Goal: Information Seeking & Learning: Learn about a topic

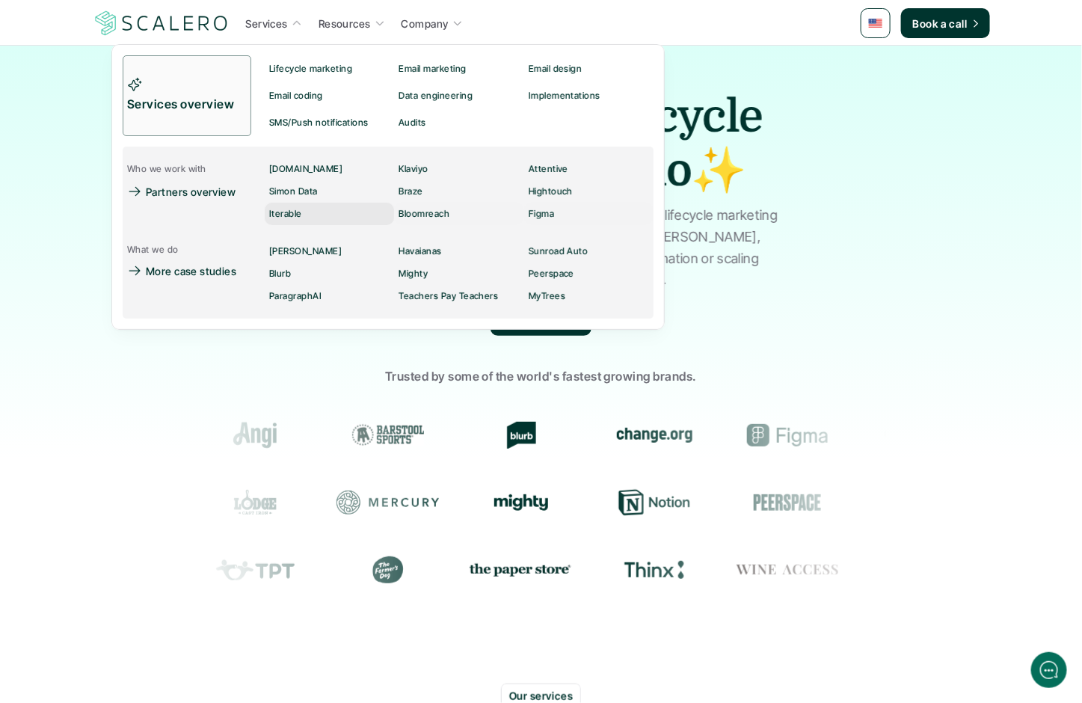
click at [286, 212] on p "Iterable" at bounding box center [285, 214] width 33 height 10
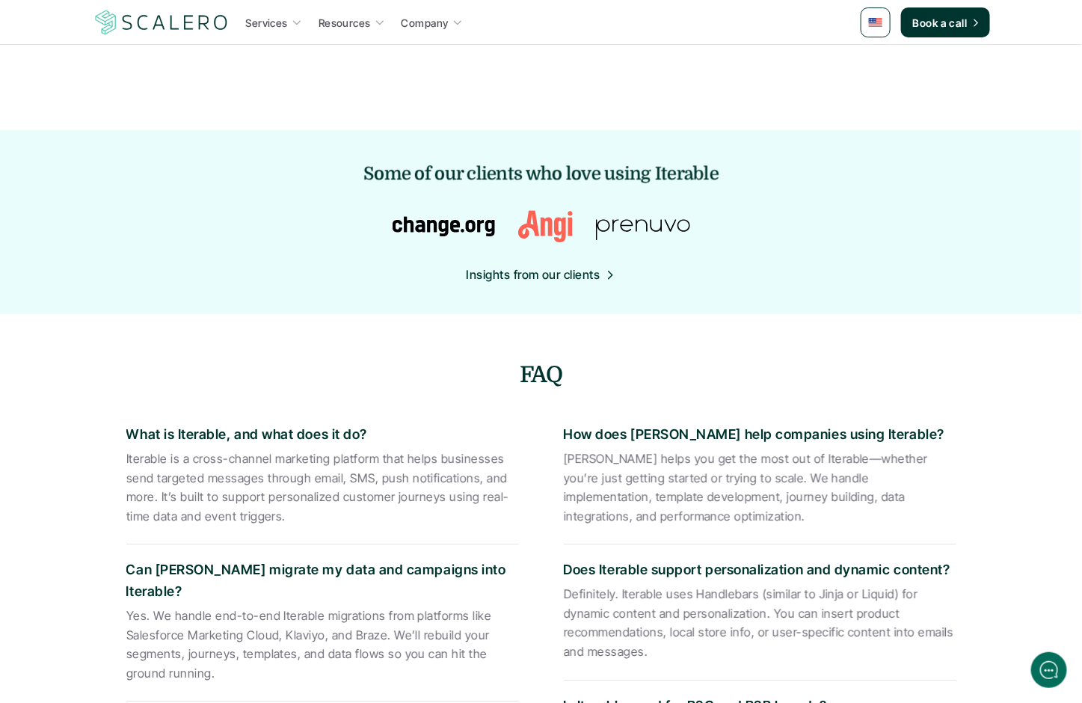
scroll to position [1550, 0]
click at [535, 279] on p "Insights from our clients" at bounding box center [534, 274] width 134 height 19
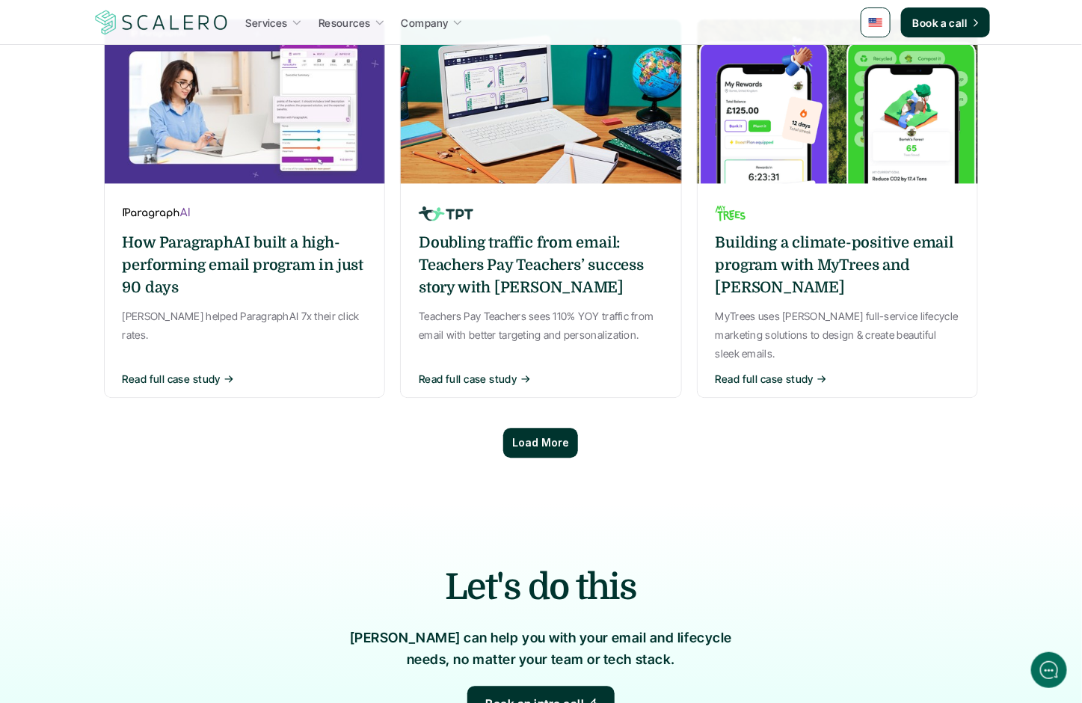
scroll to position [1179, 0]
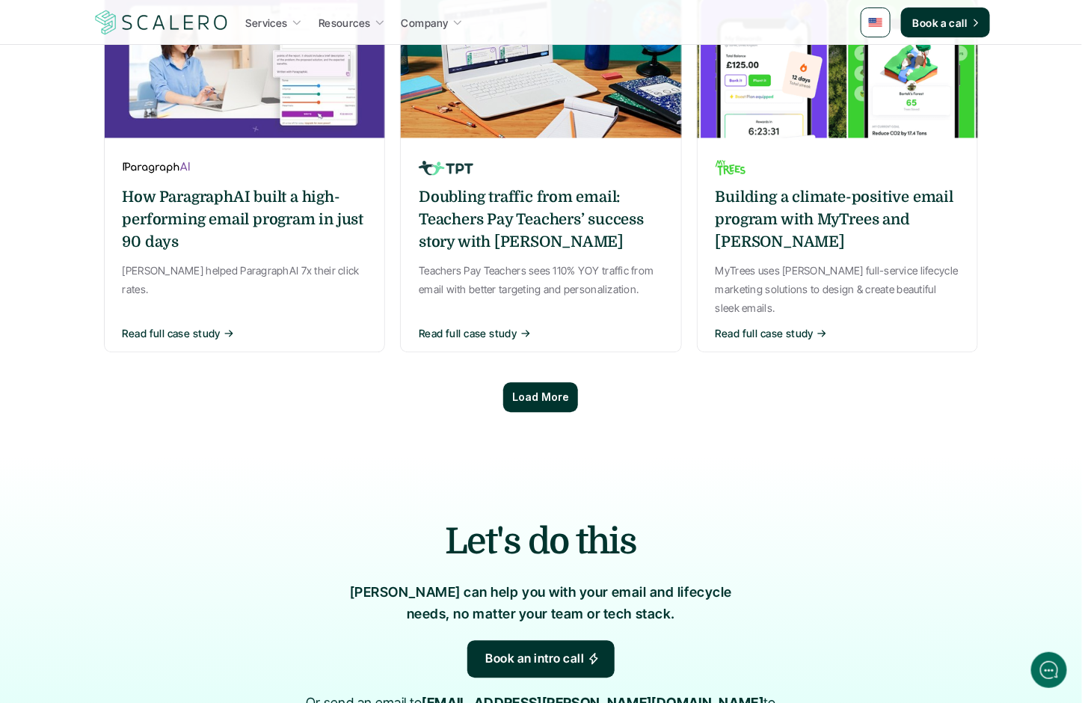
click at [529, 391] on p "Load More" at bounding box center [540, 397] width 57 height 13
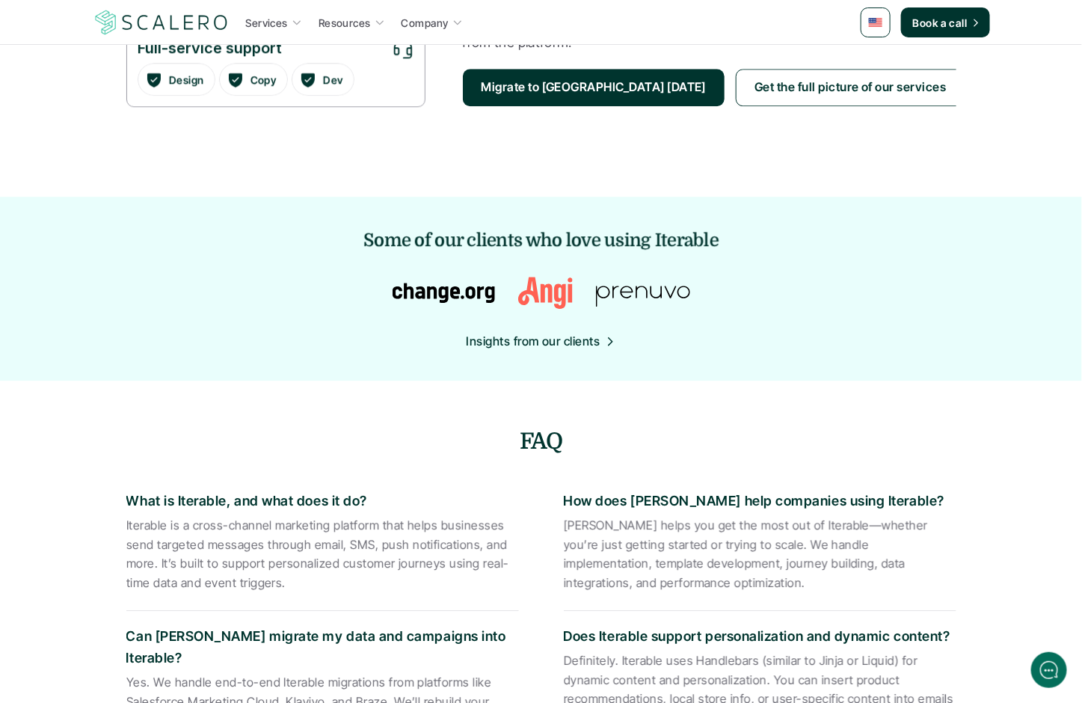
scroll to position [1478, 0]
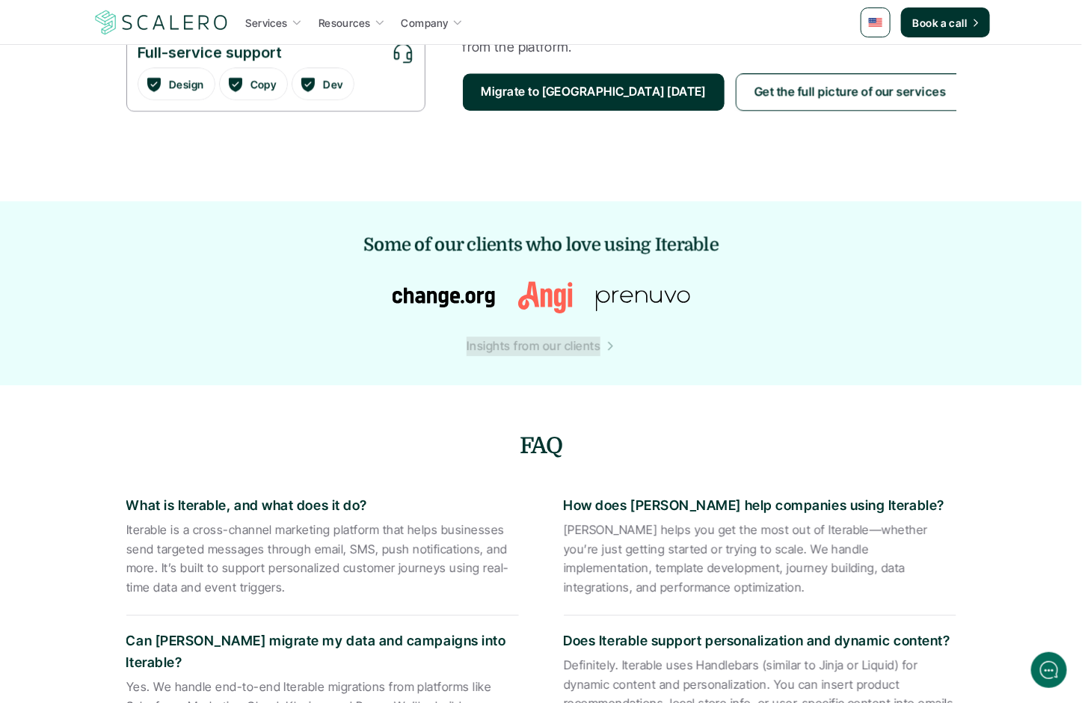
drag, startPoint x: 554, startPoint y: 341, endPoint x: 633, endPoint y: 248, distance: 122.6
click at [0, 0] on div "Services Resources Company Book a call Activate customer data to create joyful …" at bounding box center [541, 481] width 1082 height 3919
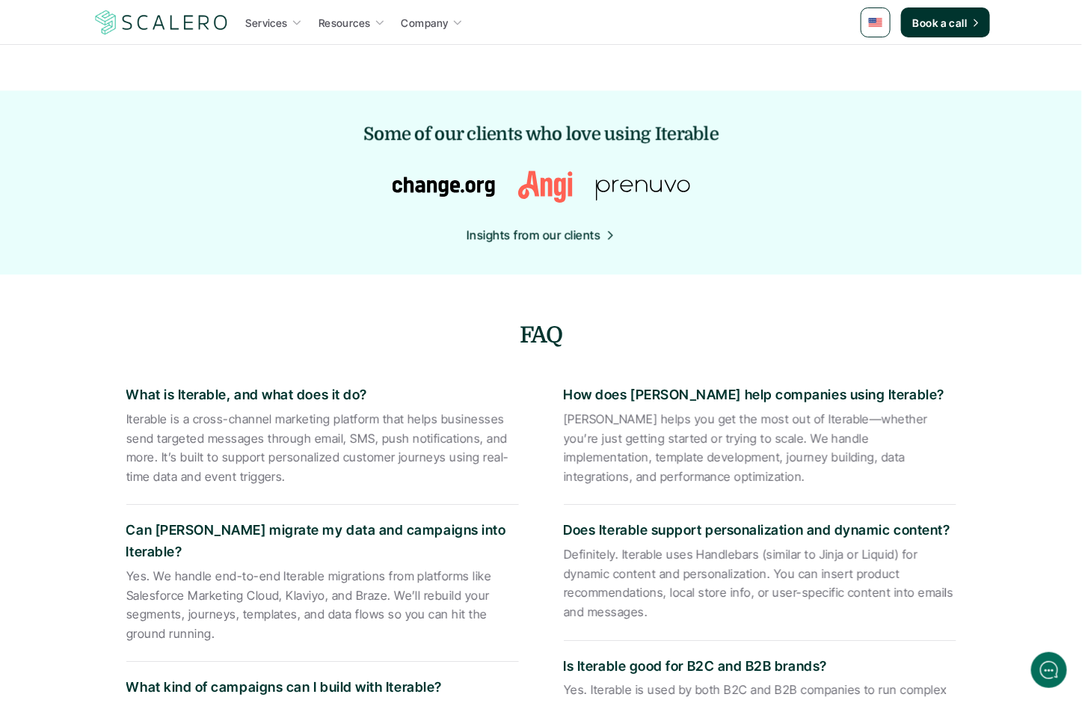
scroll to position [1714, 0]
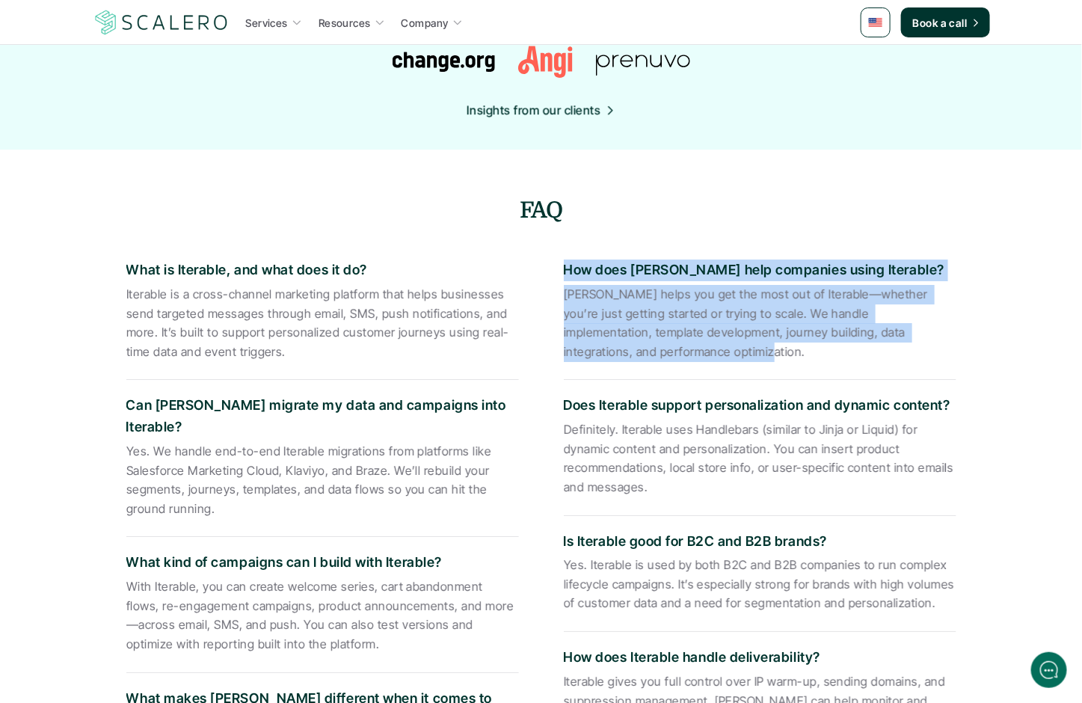
drag, startPoint x: 640, startPoint y: 352, endPoint x: 565, endPoint y: 274, distance: 108.4
click at [565, 274] on div "How does Scalero help companies using Iterable? Scalero helps you get the most …" at bounding box center [760, 312] width 393 height 135
copy div "How does Scalero help companies using Iterable? Scalero helps you get the most …"
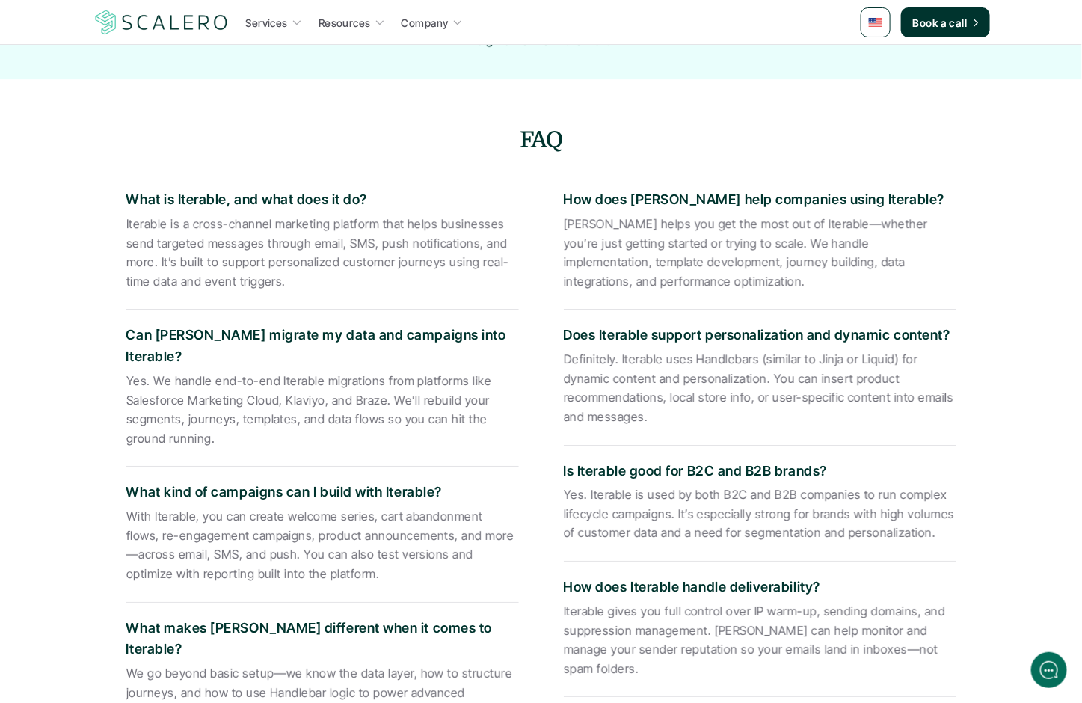
scroll to position [1791, 0]
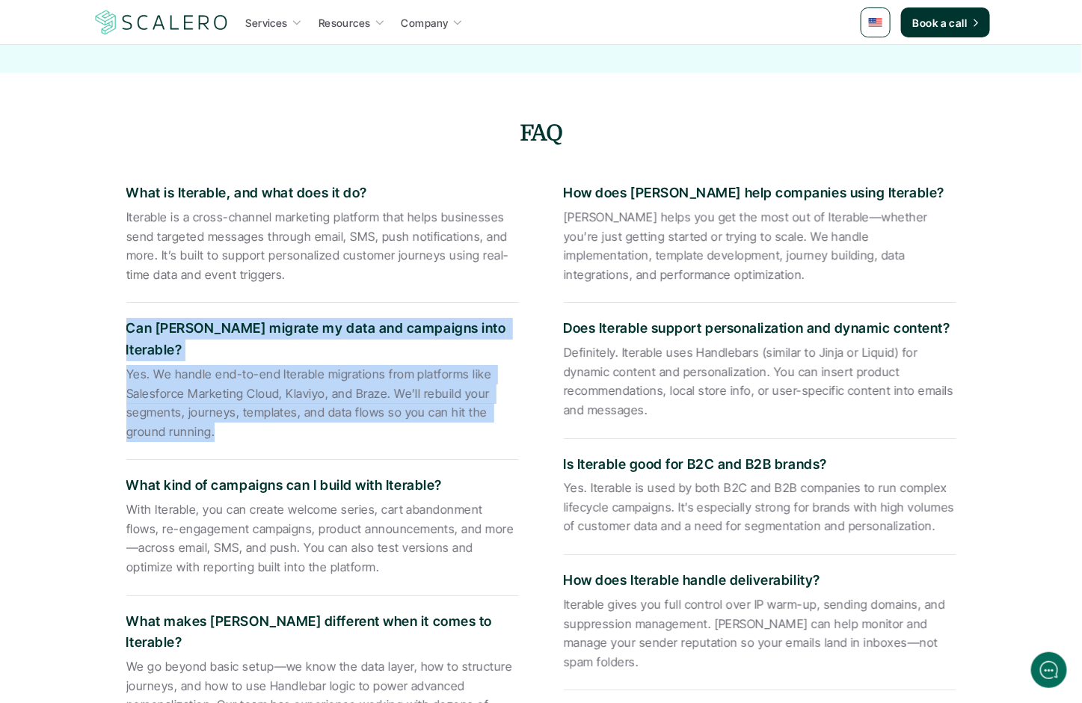
drag, startPoint x: 126, startPoint y: 325, endPoint x: 220, endPoint y: 420, distance: 134.3
click at [220, 421] on div "Can Scalero migrate my data and campaigns into Iterable? Yes. We handle end-to-…" at bounding box center [322, 381] width 393 height 157
copy div "Can Scalero migrate my data and campaigns into Iterable? Yes. We handle end-to-…"
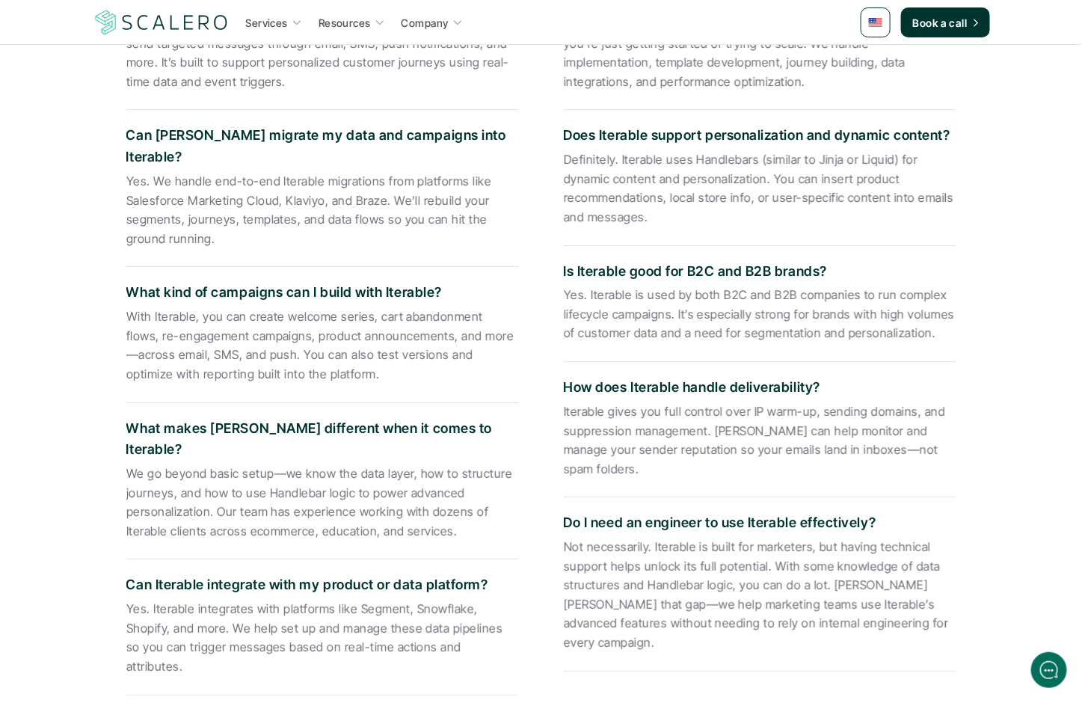
scroll to position [2055, 0]
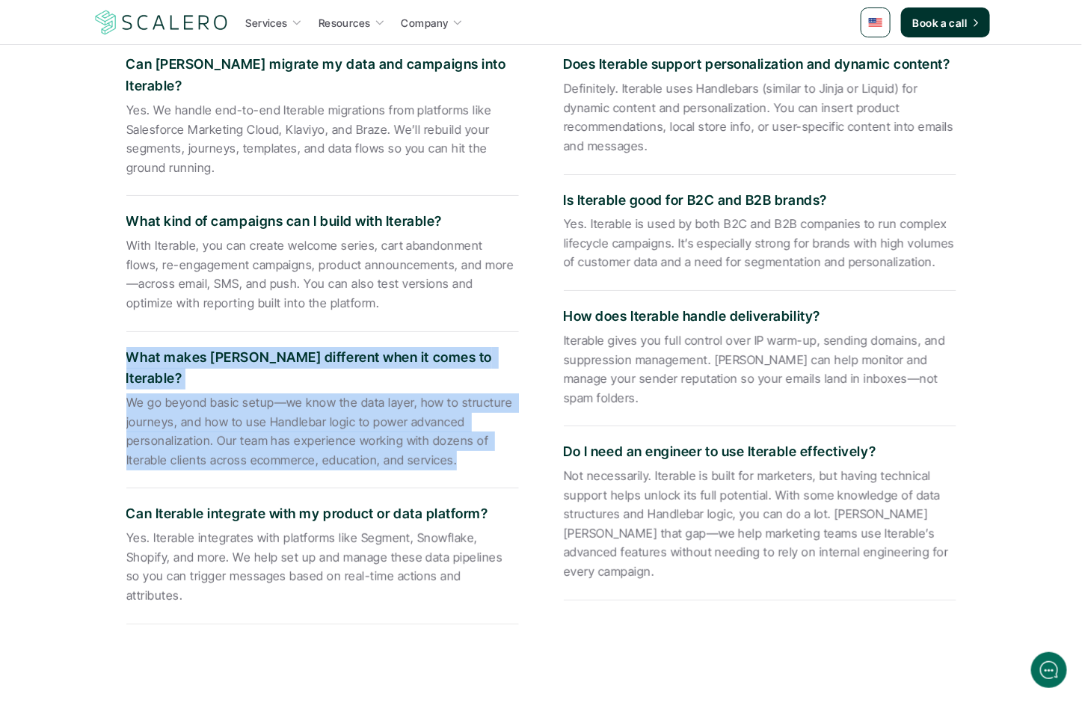
drag, startPoint x: 129, startPoint y: 330, endPoint x: 468, endPoint y: 422, distance: 351.8
click at [468, 422] on div "What makes Scalero different when it comes to Iterable? We go beyond basic setu…" at bounding box center [322, 410] width 393 height 157
copy div "What makes Scalero different when it comes to Iterable? We go beyond basic setu…"
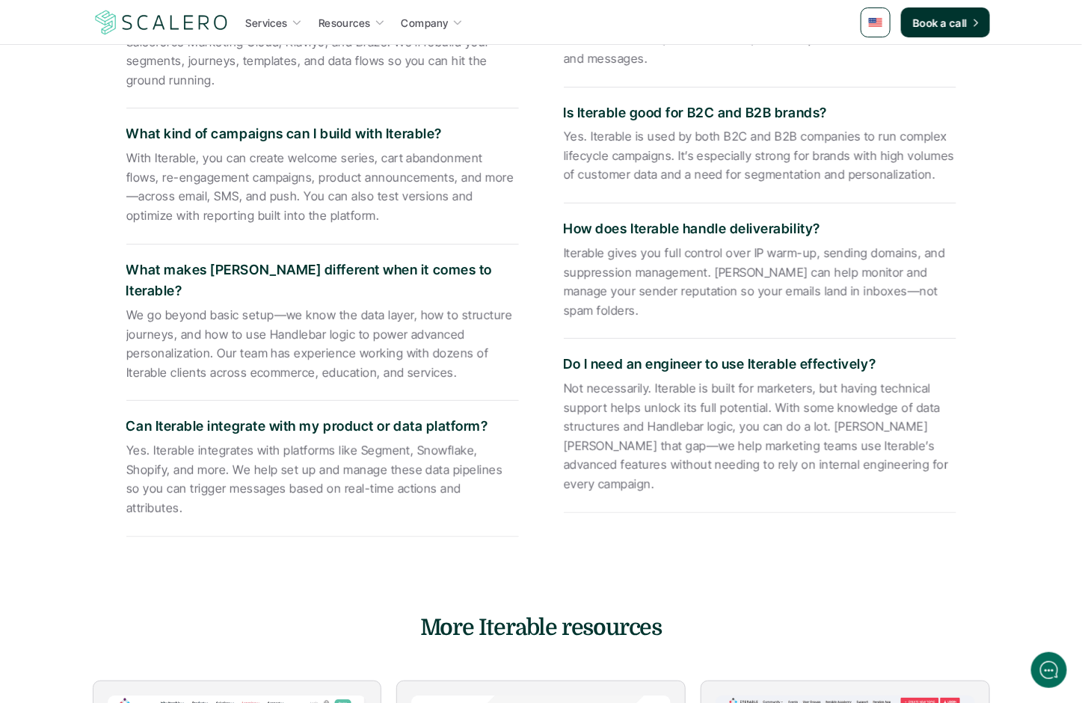
scroll to position [2149, 0]
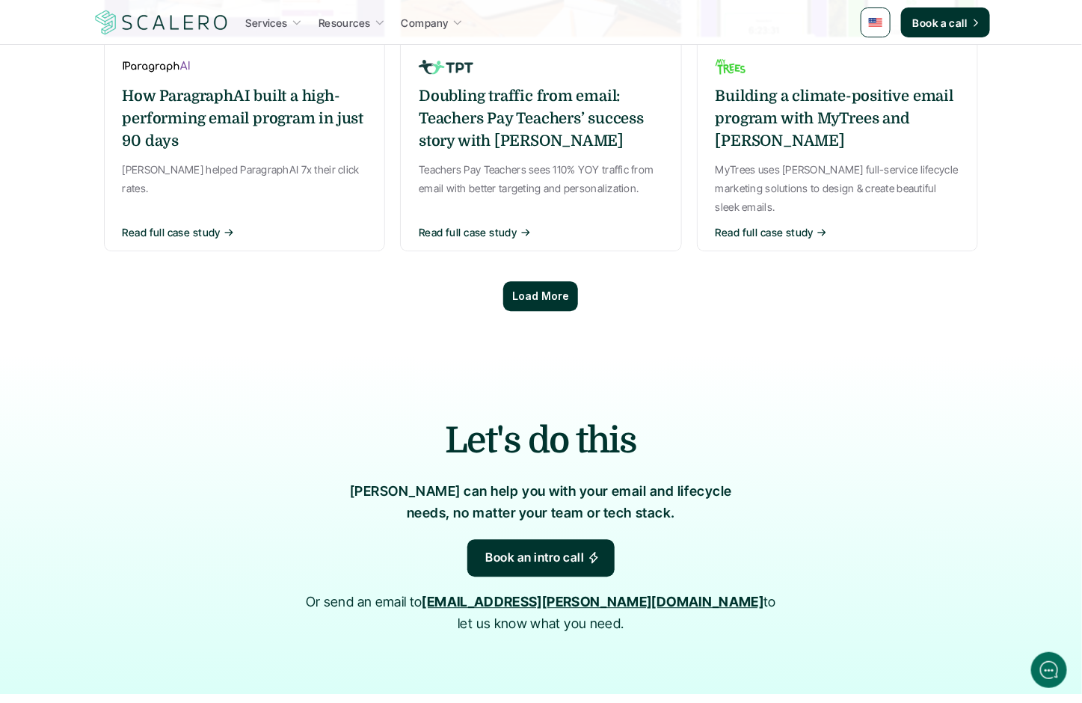
scroll to position [1292, 0]
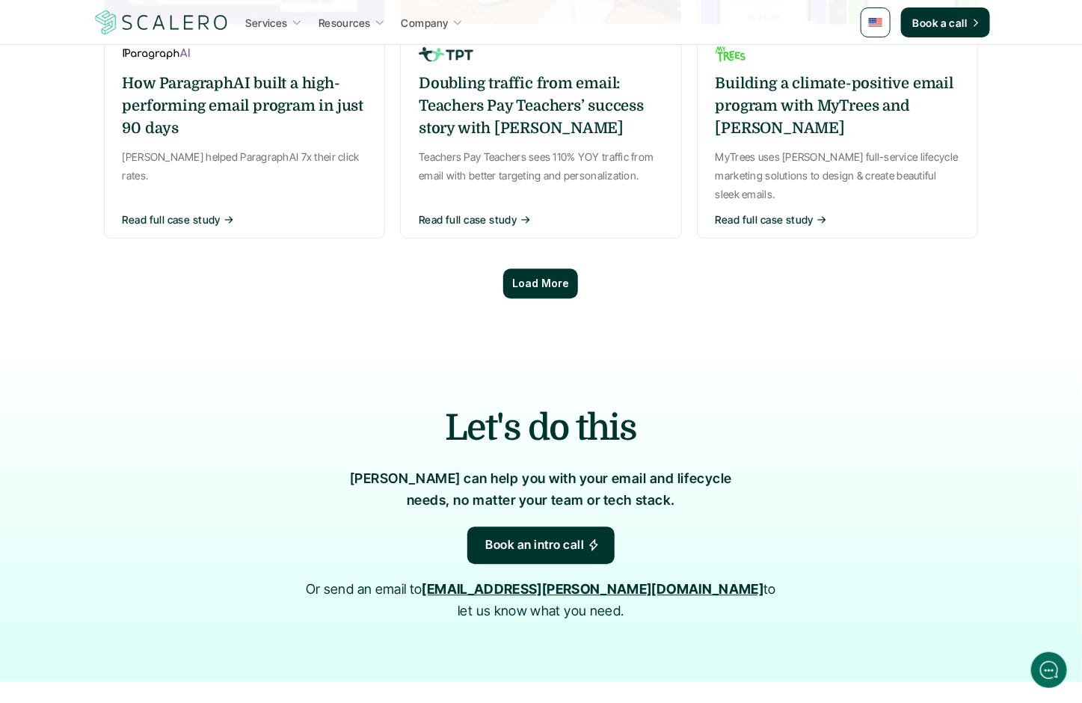
click at [538, 277] on p "Load More" at bounding box center [540, 283] width 57 height 13
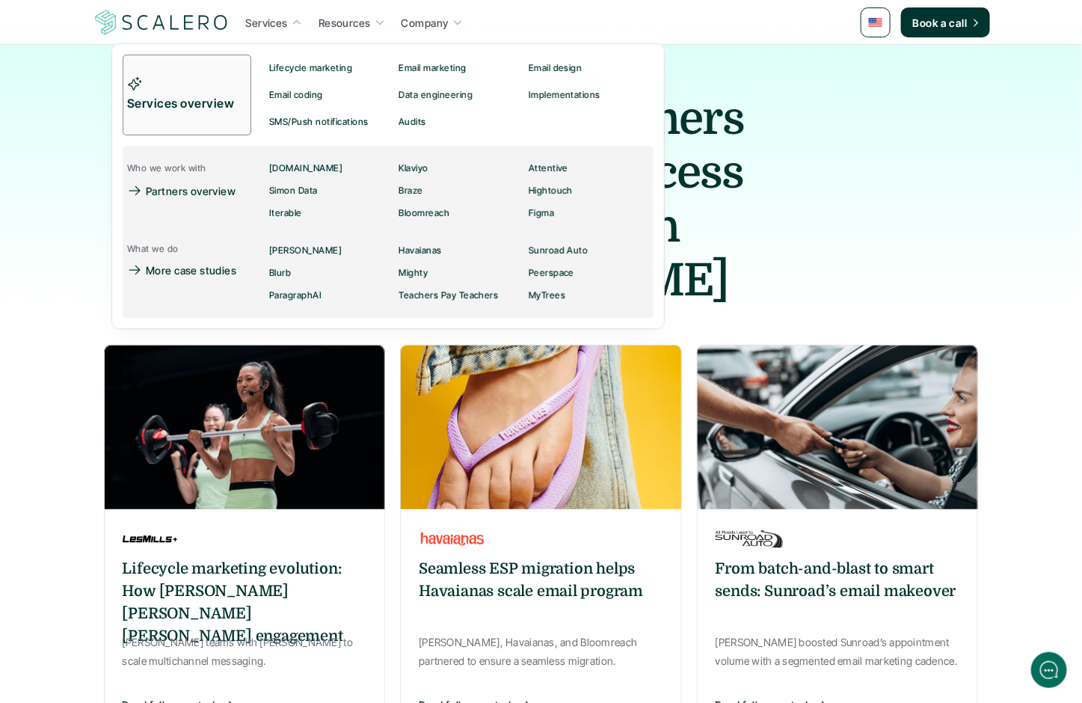
scroll to position [21, 0]
